Goal: Task Accomplishment & Management: Manage account settings

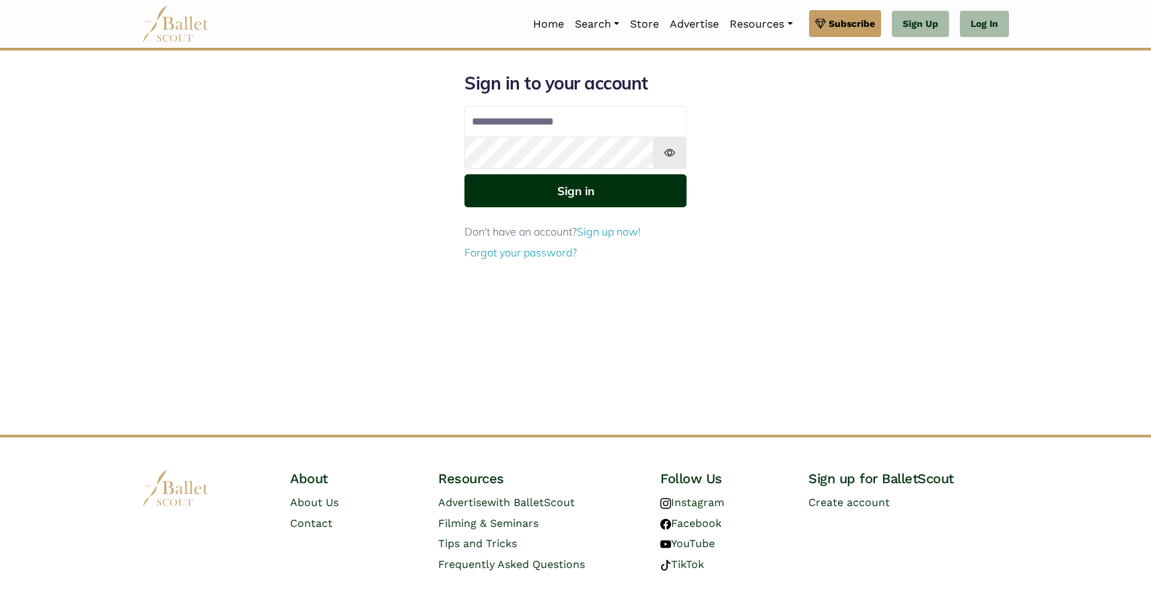
type input "**********"
click at [563, 190] on button "Sign in" at bounding box center [575, 190] width 222 height 33
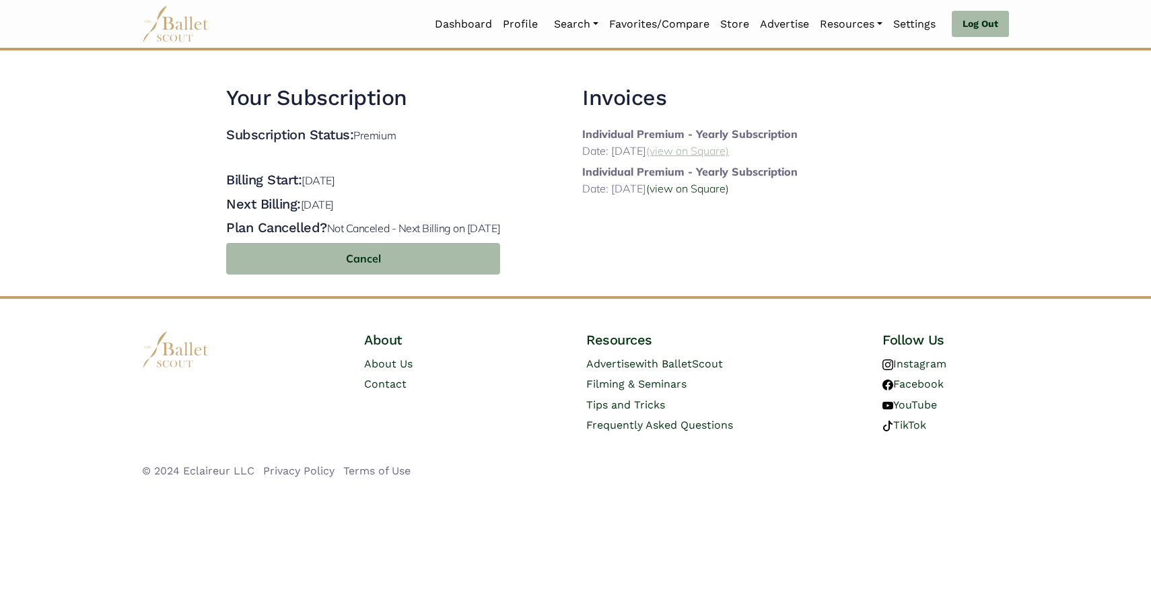
click at [729, 149] on link "(view on Square)" at bounding box center [687, 150] width 83 height 13
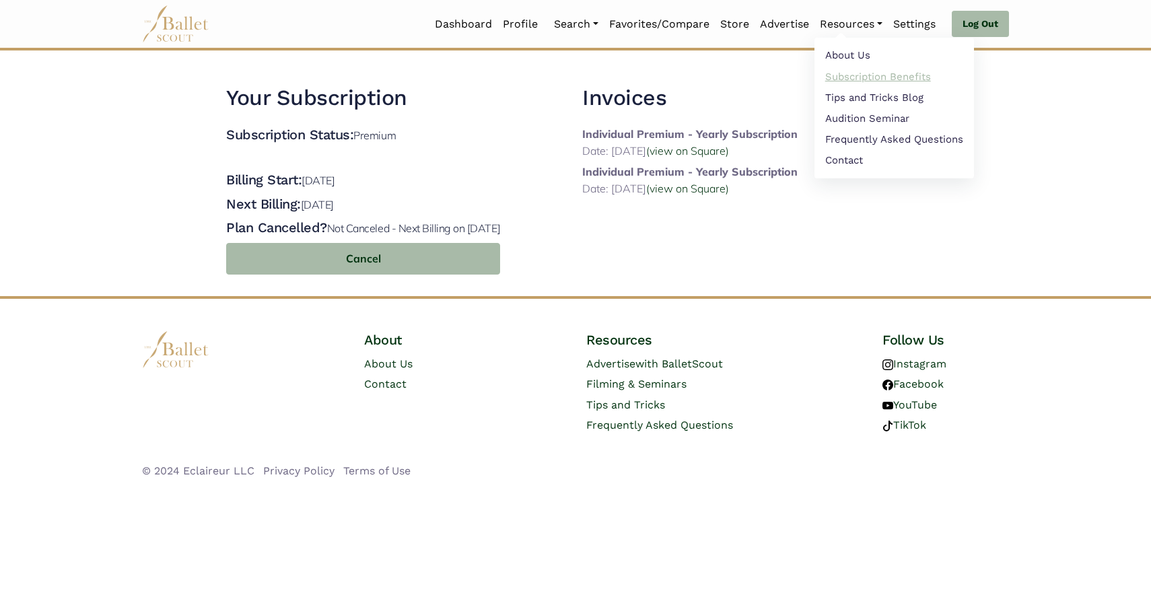
click at [843, 75] on link "Subscription Benefits" at bounding box center [893, 76] width 159 height 21
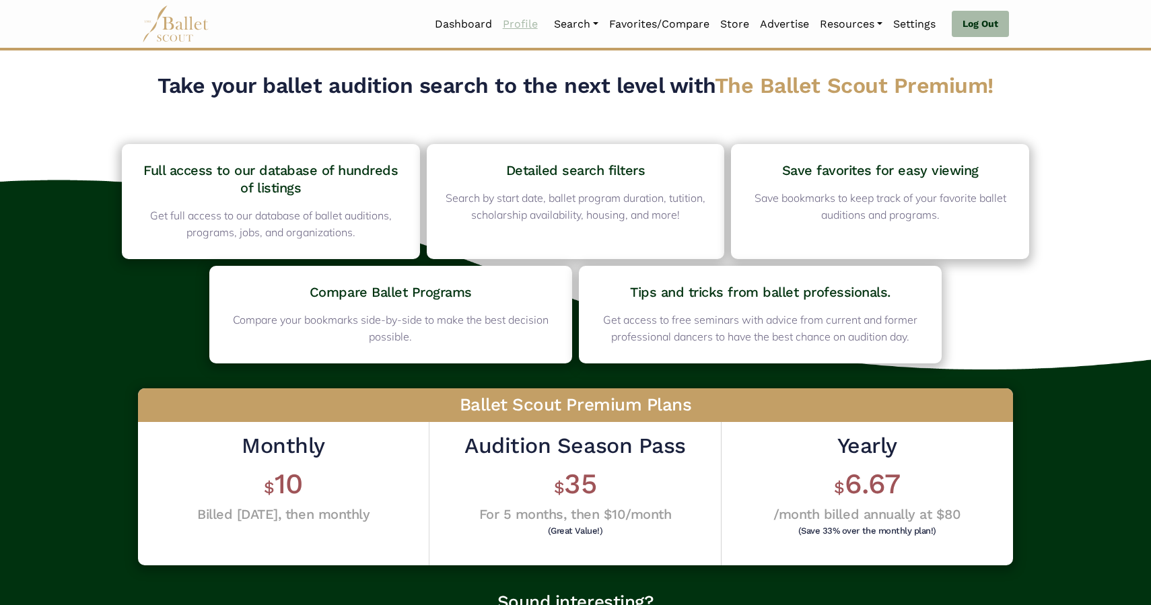
click at [524, 26] on link "Profile" at bounding box center [520, 24] width 46 height 28
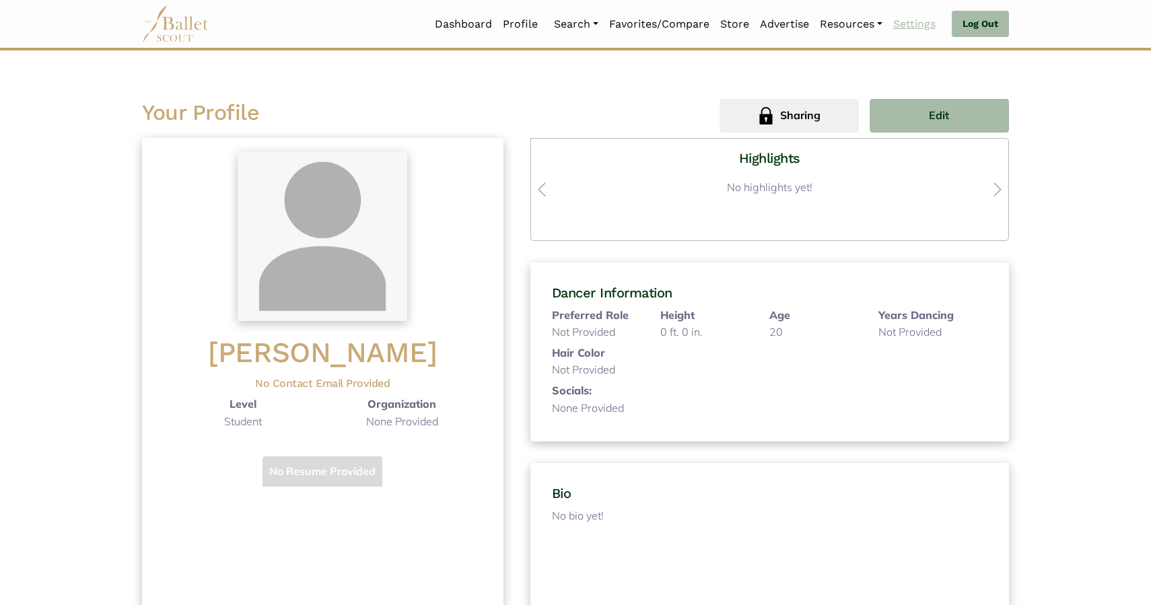
click at [922, 28] on link "Settings" at bounding box center [913, 24] width 53 height 28
